Goal: Task Accomplishment & Management: Manage account settings

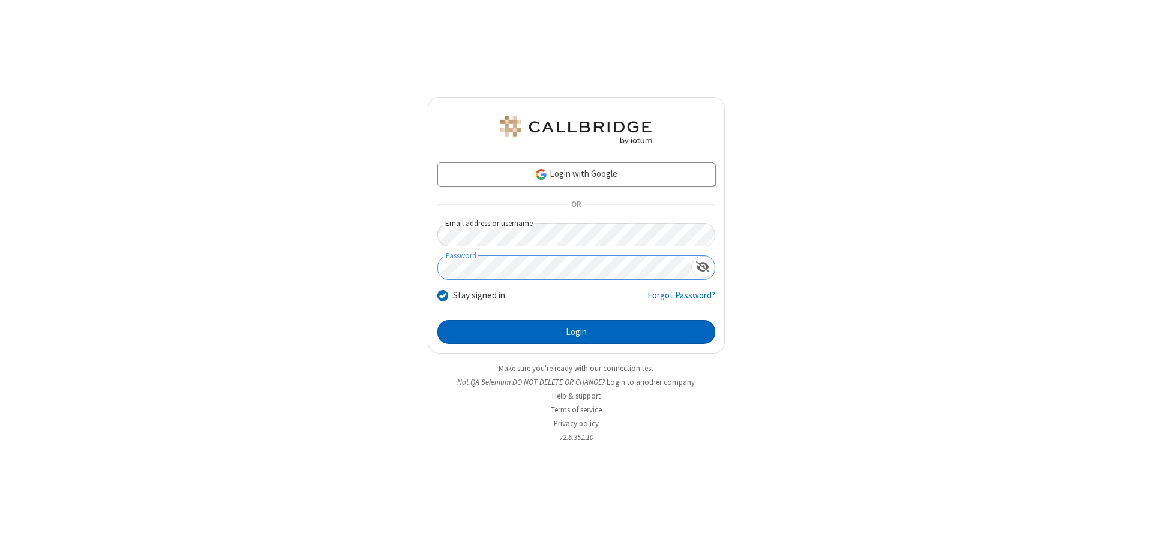
click at [576, 332] on button "Login" at bounding box center [576, 332] width 278 height 24
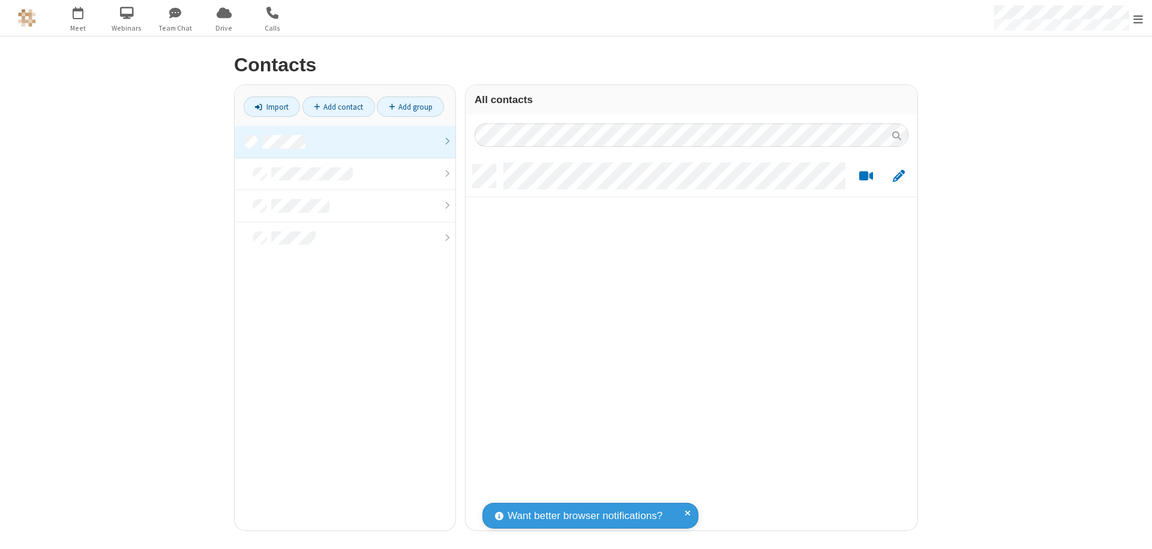
scroll to position [366, 443]
click at [345, 142] on link at bounding box center [345, 142] width 221 height 32
click at [338, 107] on link "Add contact" at bounding box center [338, 107] width 73 height 20
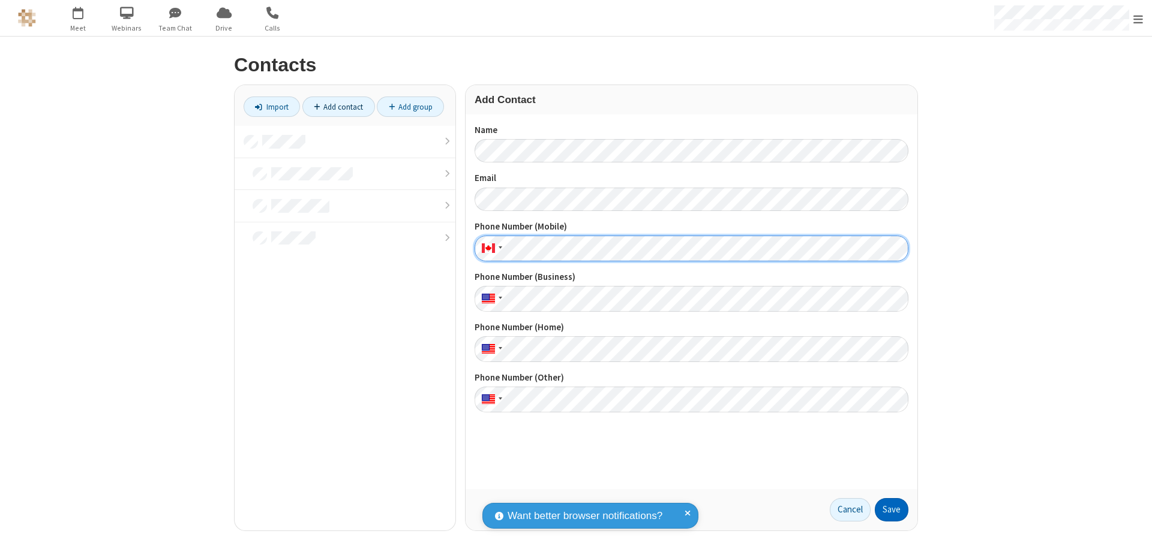
click at [891, 510] on button "Save" at bounding box center [891, 510] width 34 height 24
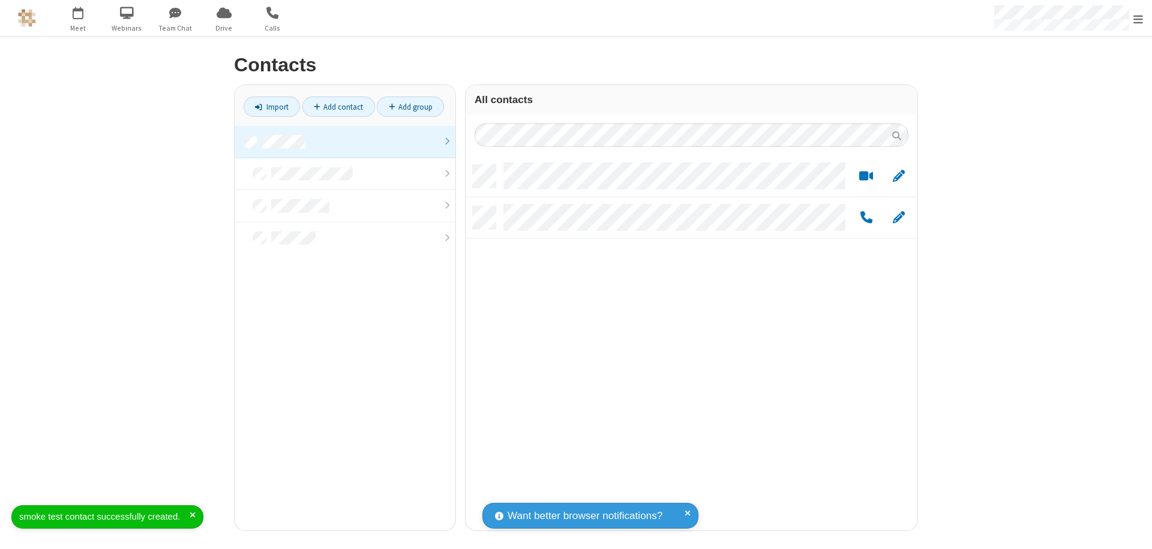
scroll to position [366, 443]
